Goal: Task Accomplishment & Management: Use online tool/utility

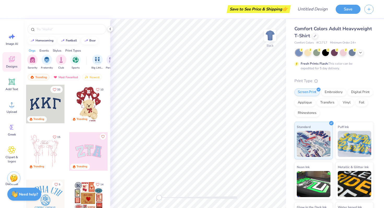
click at [96, 152] on div at bounding box center [88, 151] width 39 height 39
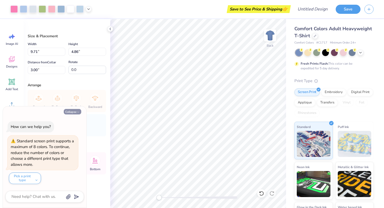
click at [78, 112] on icon "button" at bounding box center [78, 112] width 3 height 3
type textarea "x"
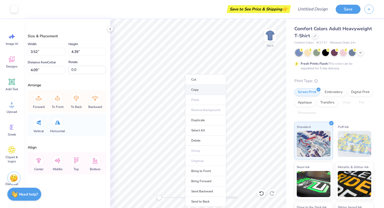
type input "9.71"
type input "4.86"
type input "3.78"
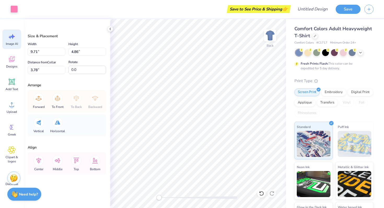
click at [15, 42] on span "Image AI" at bounding box center [12, 44] width 12 height 4
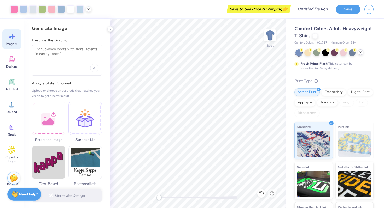
click at [359, 53] on icon at bounding box center [360, 52] width 4 height 4
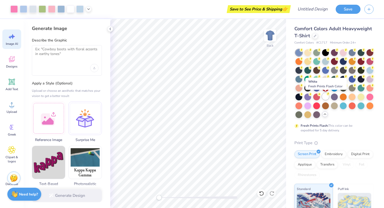
click at [326, 100] on div at bounding box center [325, 96] width 7 height 7
click at [326, 80] on div at bounding box center [325, 79] width 7 height 7
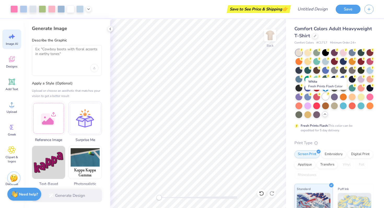
click at [327, 96] on div at bounding box center [325, 96] width 7 height 7
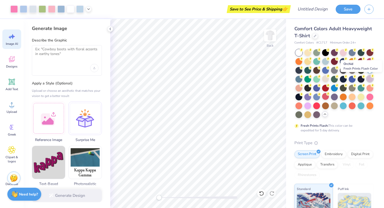
click at [372, 80] on div at bounding box center [370, 79] width 7 height 7
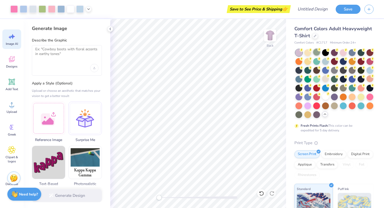
click at [318, 54] on div at bounding box center [316, 52] width 7 height 7
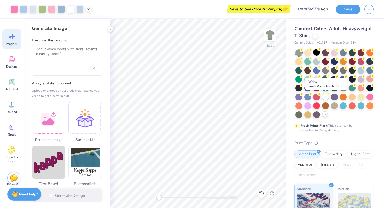
click at [324, 99] on div at bounding box center [325, 96] width 7 height 7
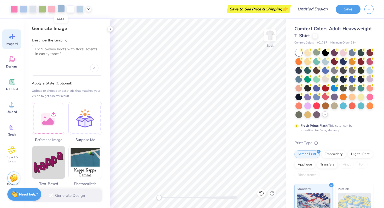
click at [62, 12] on div at bounding box center [60, 8] width 7 height 7
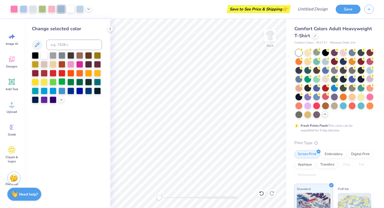
click at [63, 82] on div at bounding box center [62, 81] width 7 height 7
click at [53, 10] on div at bounding box center [51, 8] width 7 height 7
click at [13, 9] on div at bounding box center [13, 8] width 7 height 7
click at [80, 9] on div at bounding box center [79, 8] width 7 height 7
click at [70, 81] on div at bounding box center [70, 81] width 7 height 7
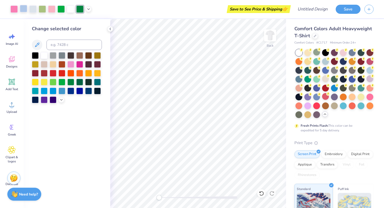
click at [24, 8] on div at bounding box center [23, 8] width 7 height 7
click at [69, 84] on div at bounding box center [70, 81] width 7 height 7
click at [333, 153] on div "Embroidery" at bounding box center [333, 154] width 25 height 8
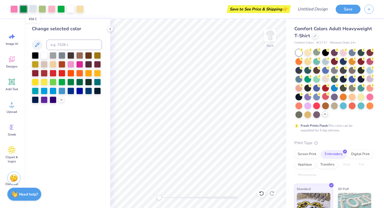
click at [33, 10] on div at bounding box center [32, 8] width 7 height 7
click at [80, 81] on div at bounding box center [79, 81] width 7 height 7
click at [55, 80] on div at bounding box center [53, 81] width 7 height 7
click at [45, 52] on div at bounding box center [44, 55] width 7 height 7
click at [12, 43] on span "Image AI" at bounding box center [12, 44] width 12 height 4
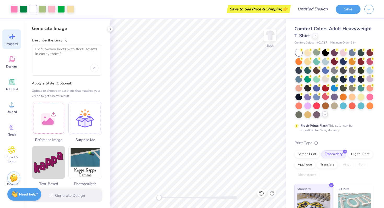
click at [66, 196] on div "Generate Design" at bounding box center [67, 195] width 87 height 25
click at [31, 192] on strong "Need help?" at bounding box center [28, 194] width 19 height 5
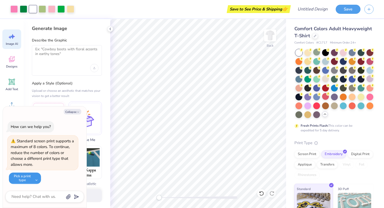
click at [32, 179] on button "Pick a print type" at bounding box center [25, 178] width 32 height 11
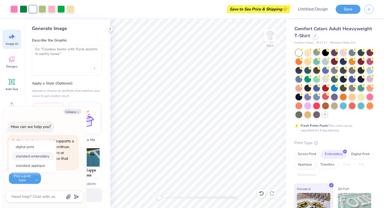
click at [42, 154] on button "standard embroidery" at bounding box center [32, 156] width 43 height 9
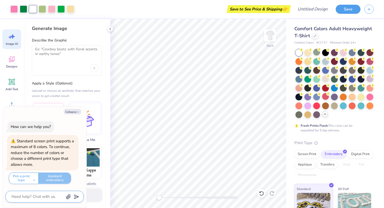
click at [36, 196] on textarea at bounding box center [37, 197] width 53 height 7
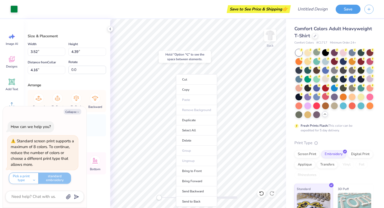
click at [176, 91] on li "Copy" at bounding box center [196, 90] width 41 height 10
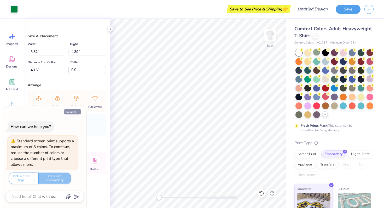
click at [78, 112] on icon "button" at bounding box center [78, 112] width 3 height 3
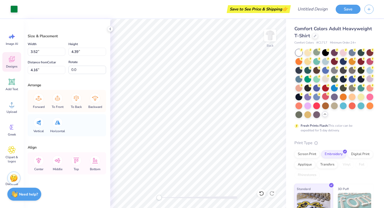
click at [15, 69] on div "Designs" at bounding box center [11, 62] width 19 height 20
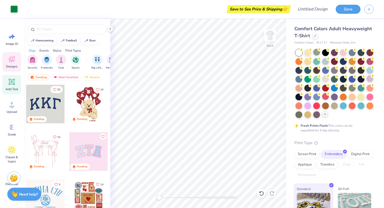
click at [15, 82] on icon at bounding box center [12, 82] width 8 height 8
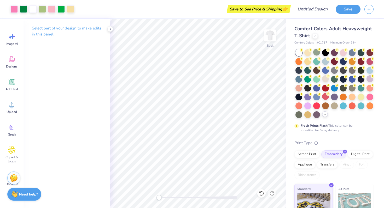
click at [64, 31] on p "Select part of your design to make edits in this panel" at bounding box center [67, 31] width 70 height 12
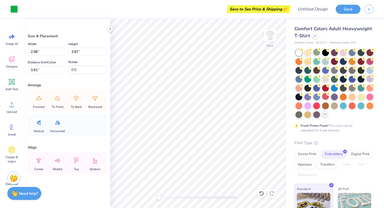
click at [32, 195] on strong "Need help?" at bounding box center [28, 194] width 19 height 5
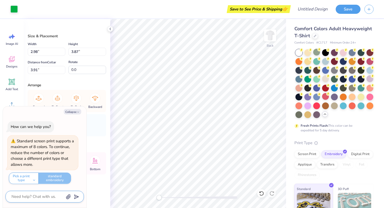
click at [32, 196] on textarea at bounding box center [37, 197] width 53 height 7
type textarea "x"
type textarea "m"
type textarea "x"
type textarea "mk"
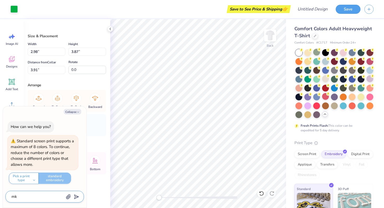
type textarea "x"
type textarea "mka"
type textarea "x"
type textarea "mk"
type textarea "x"
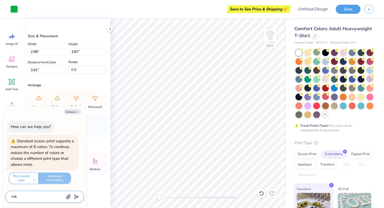
type textarea "m"
type textarea "x"
type textarea "ma"
type textarea "x"
type textarea "mak"
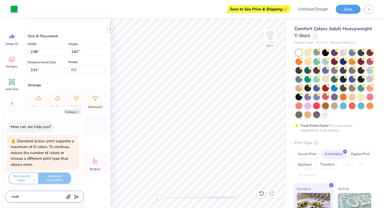
type textarea "x"
type textarea "make"
type textarea "x"
type textarea "make"
type textarea "x"
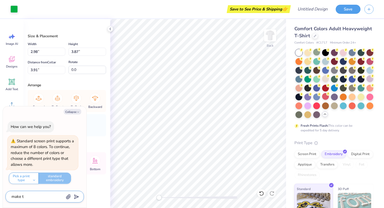
type textarea "make th"
type textarea "x"
type textarea "make the"
type textarea "x"
type textarea "make the"
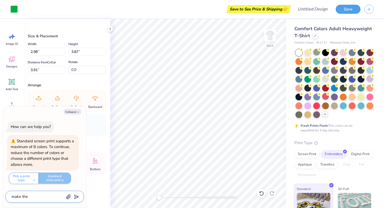
type textarea "x"
type textarea "make the l"
type textarea "x"
type textarea "make the le"
type textarea "x"
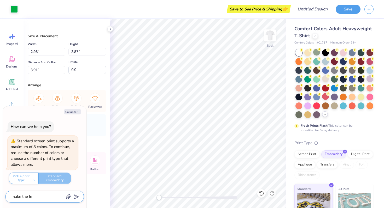
type textarea "make the let"
type textarea "x"
type textarea "make the lett"
type textarea "x"
type textarea "make the letter"
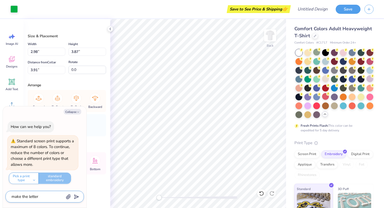
type textarea "x"
type textarea "make the letter"
type textarea "x"
type textarea "make the letter s"
type textarea "x"
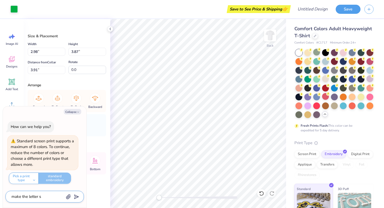
type textarea "make the letter sa"
type textarea "x"
type textarea "make the letter say"
type textarea "x"
type textarea "make the letter say"
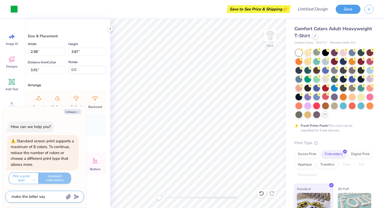
type textarea "x"
type textarea "make the letter say A"
type textarea "x"
type textarea "make the letter say AS"
type textarea "x"
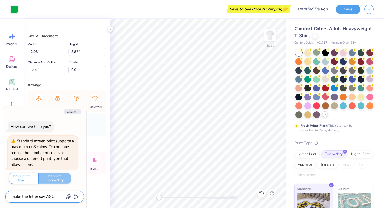
type textarea "make the letter say ASC"
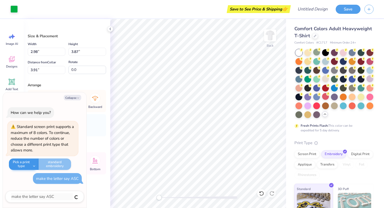
type textarea "x"
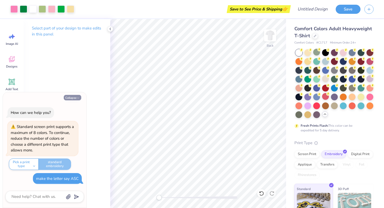
click at [76, 97] on button "Collapse" at bounding box center [73, 97] width 18 height 5
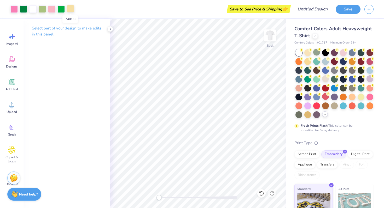
click at [69, 9] on div at bounding box center [70, 8] width 7 height 7
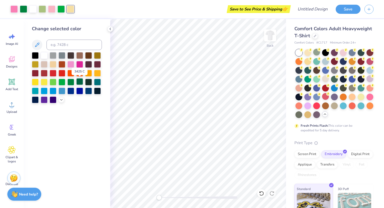
click at [82, 83] on div at bounding box center [79, 81] width 7 height 7
click at [55, 65] on div at bounding box center [53, 64] width 7 height 7
click at [72, 64] on div at bounding box center [70, 64] width 7 height 7
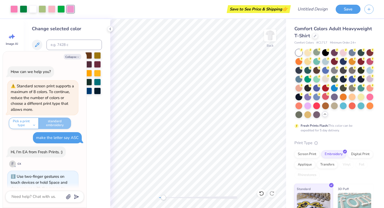
scroll to position [16, 0]
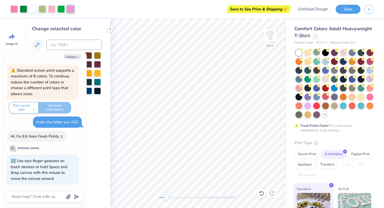
drag, startPoint x: 159, startPoint y: 197, endPoint x: 166, endPoint y: 197, distance: 7.3
click at [166, 197] on div "Accessibility label" at bounding box center [166, 197] width 5 height 5
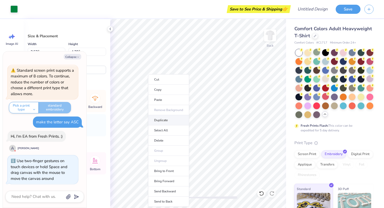
type textarea "x"
type input "9.54"
type input "4.70"
type input "3.85"
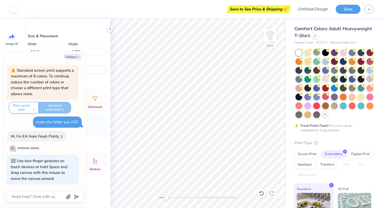
type textarea "x"
type input "3.52"
type input "4.39"
type input "4.09"
type textarea "x"
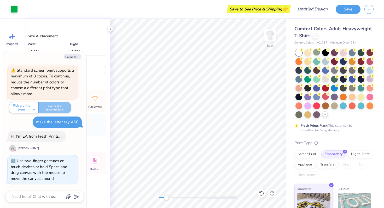
type input "3.88"
type input "3.90"
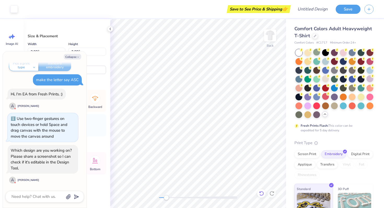
click at [259, 194] on icon at bounding box center [261, 193] width 5 height 5
click at [260, 194] on icon at bounding box center [261, 193] width 5 height 5
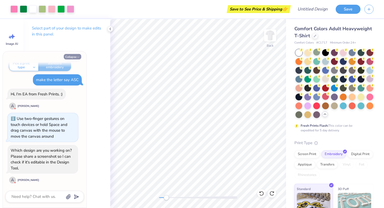
click at [75, 57] on button "Collapse" at bounding box center [73, 56] width 18 height 5
type textarea "x"
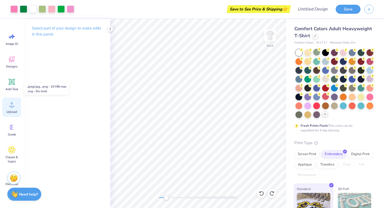
scroll to position [20, 0]
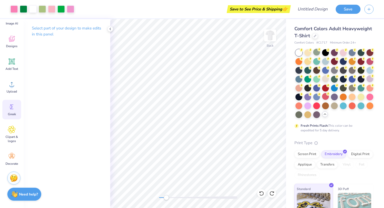
click at [14, 109] on icon at bounding box center [12, 107] width 8 height 8
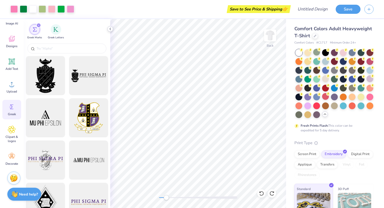
click at [112, 28] on icon at bounding box center [110, 29] width 4 height 4
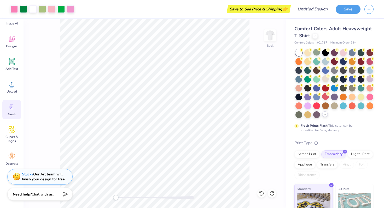
drag, startPoint x: 122, startPoint y: 199, endPoint x: 116, endPoint y: 198, distance: 6.4
click at [116, 198] on div "Accessibility label" at bounding box center [115, 197] width 5 height 5
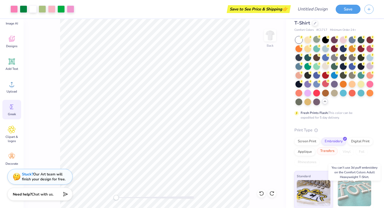
scroll to position [0, 0]
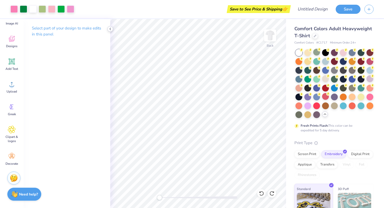
click at [108, 29] on icon at bounding box center [110, 29] width 4 height 4
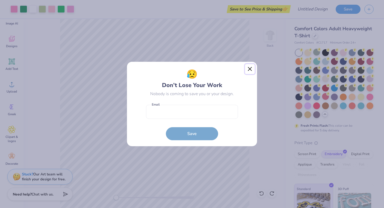
click at [248, 71] on button "Close" at bounding box center [250, 69] width 10 height 10
